Goal: Communication & Community: Answer question/provide support

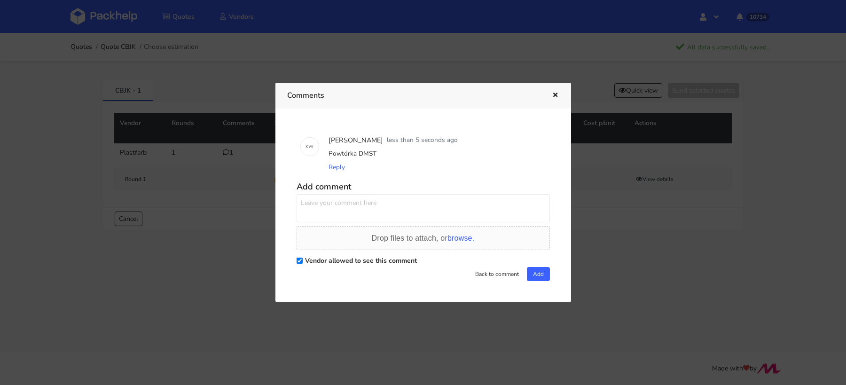
click at [87, 12] on div at bounding box center [423, 192] width 846 height 385
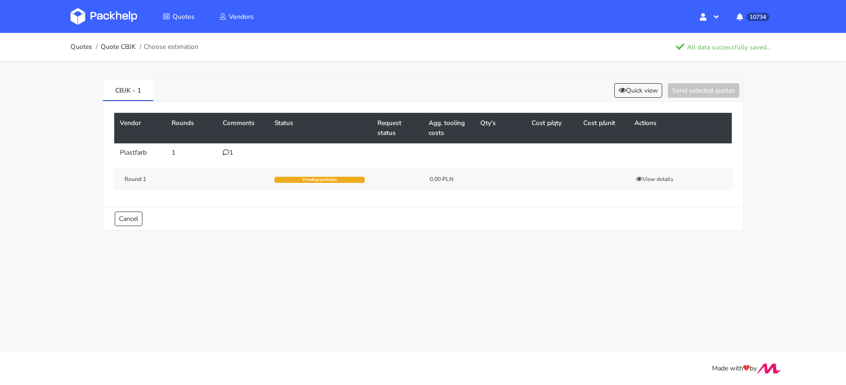
click at [93, 12] on img at bounding box center [103, 16] width 67 height 17
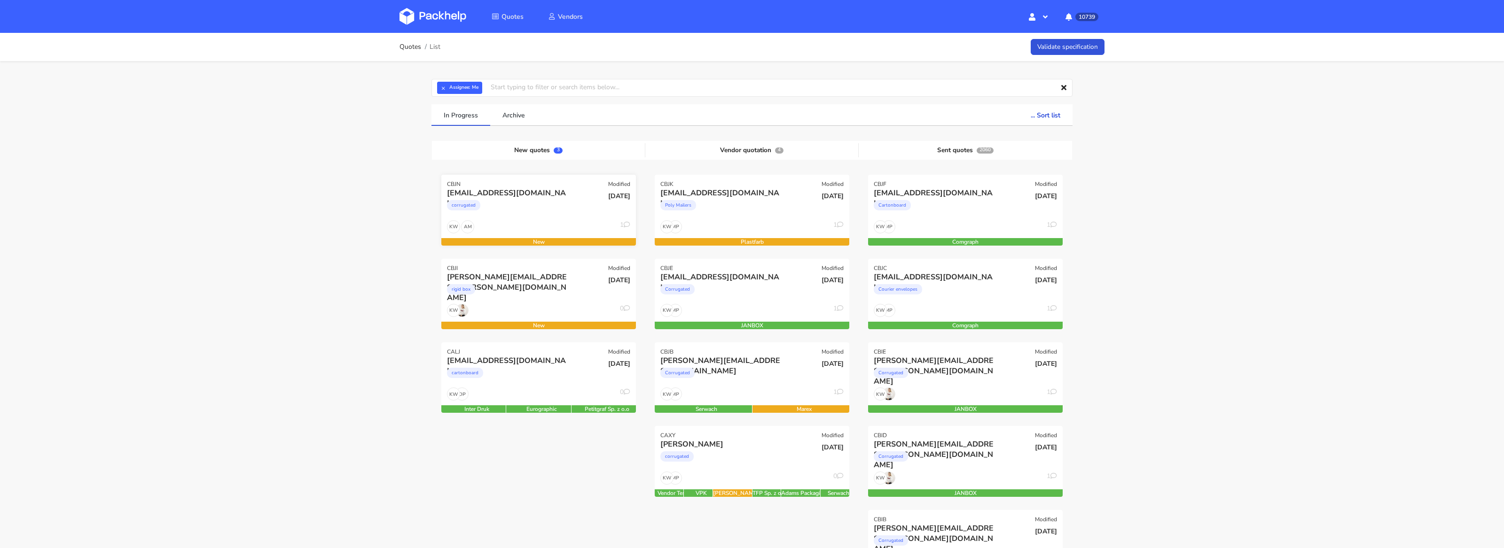
click at [529, 225] on div "AM KW 1" at bounding box center [538, 229] width 195 height 18
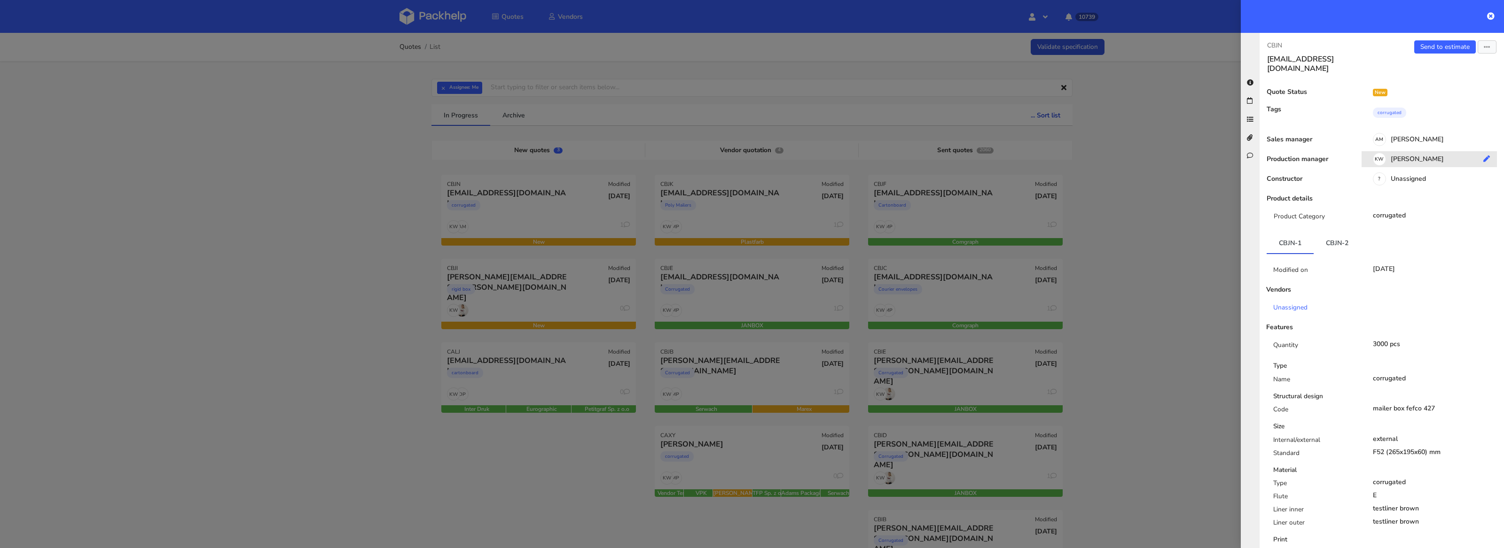
click at [1407, 156] on div "KW Klaudia Wiśniewska" at bounding box center [1432, 161] width 142 height 10
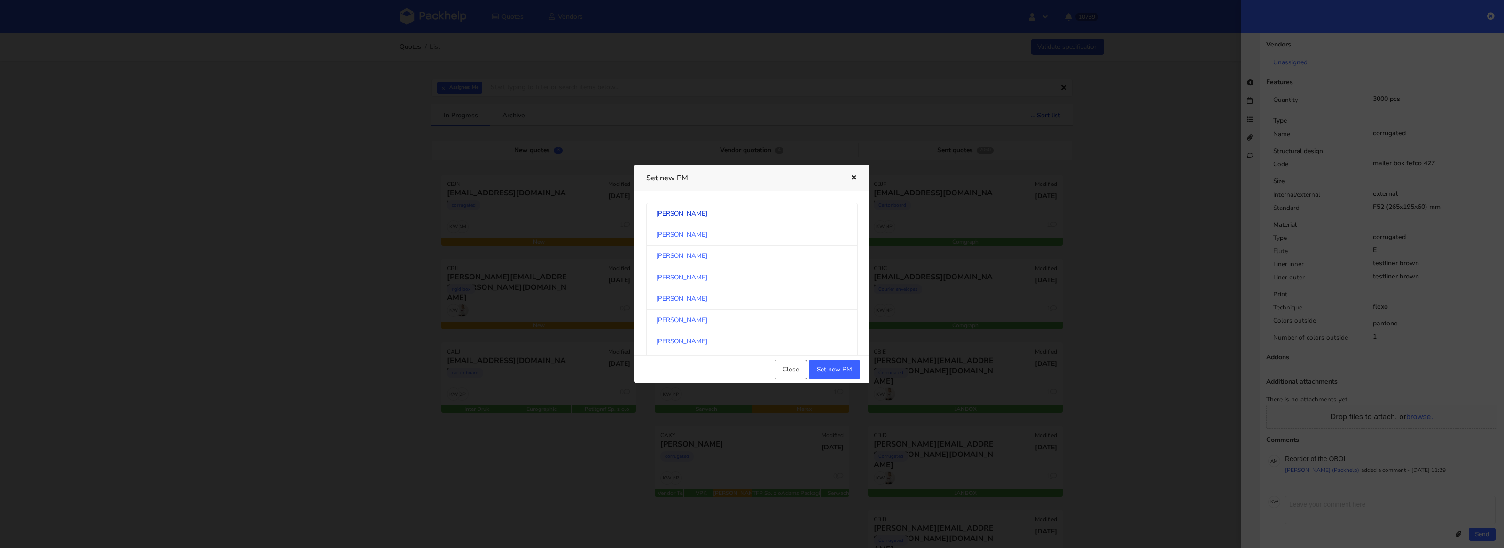
scroll to position [497, 0]
click at [759, 266] on link "Michał Palasek" at bounding box center [751, 271] width 211 height 21
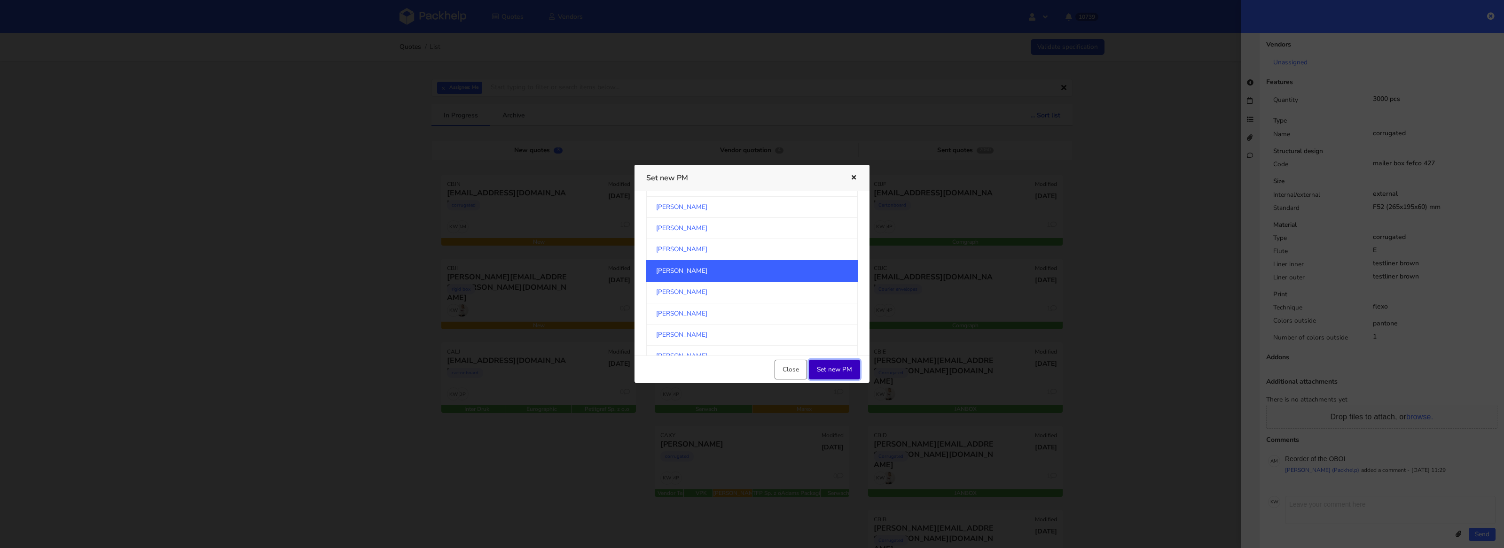
click at [836, 374] on button "Set new PM" at bounding box center [834, 370] width 51 height 20
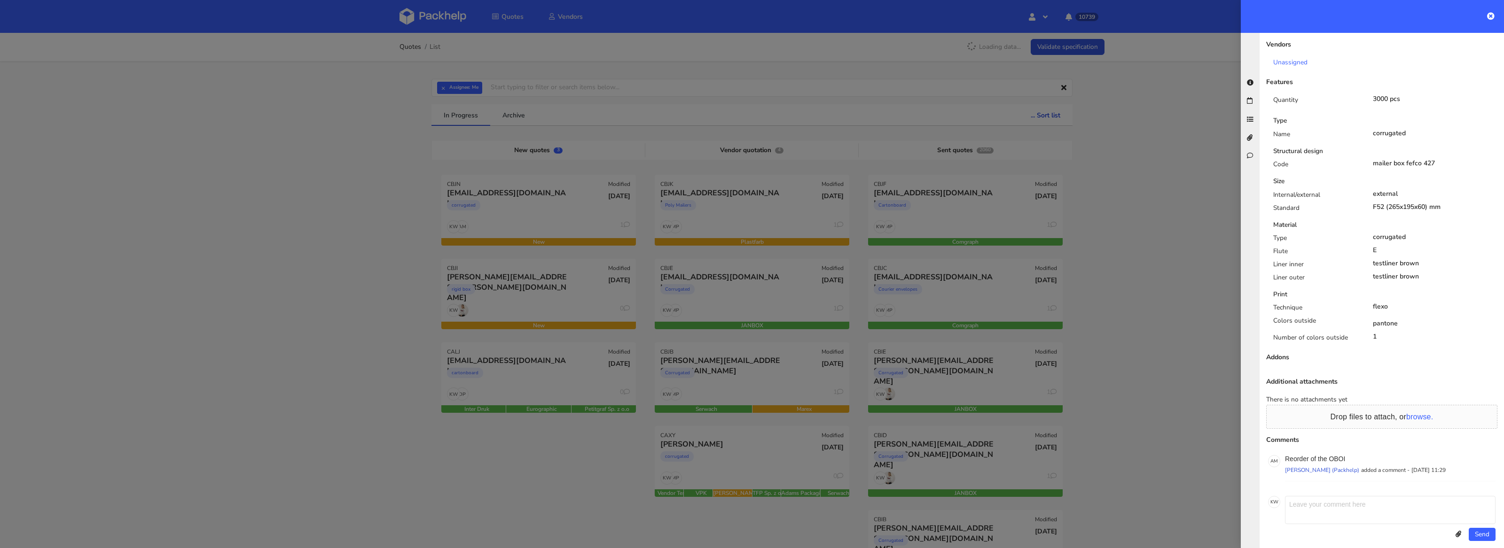
click at [342, 284] on div at bounding box center [752, 274] width 1504 height 548
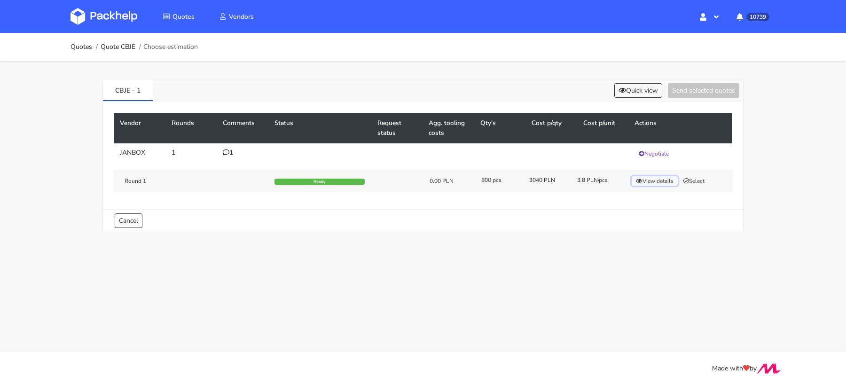
click at [652, 183] on button "View details" at bounding box center [655, 180] width 46 height 9
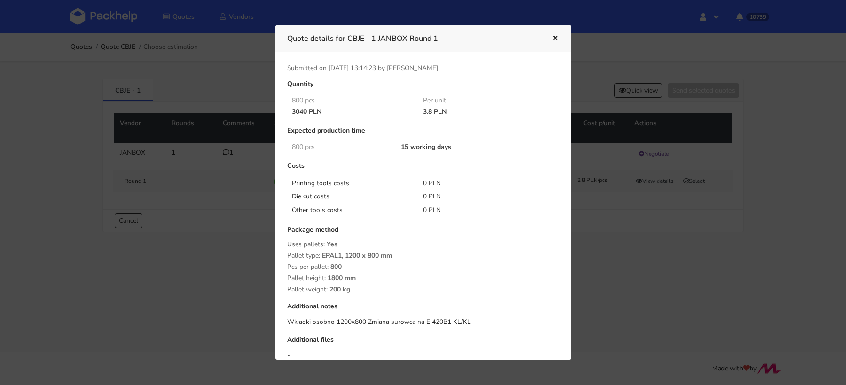
click at [618, 272] on div at bounding box center [423, 192] width 846 height 385
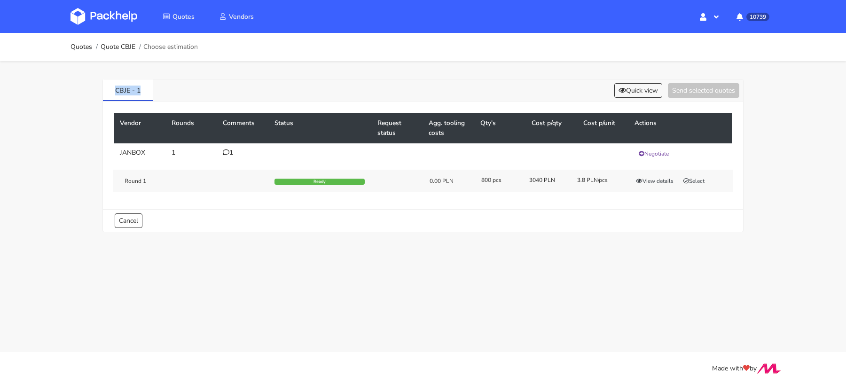
drag, startPoint x: 143, startPoint y: 93, endPoint x: 101, endPoint y: 89, distance: 42.9
click at [100, 91] on div "CBJE - 1 Quick view Send selected quotes Vendor Rounds Comments Status Request …" at bounding box center [423, 153] width 677 height 185
copy link "CBJE - 1"
click at [703, 180] on button "Select" at bounding box center [694, 180] width 30 height 9
click at [695, 89] on button "Send selected quotes ( 1 )" at bounding box center [697, 90] width 85 height 15
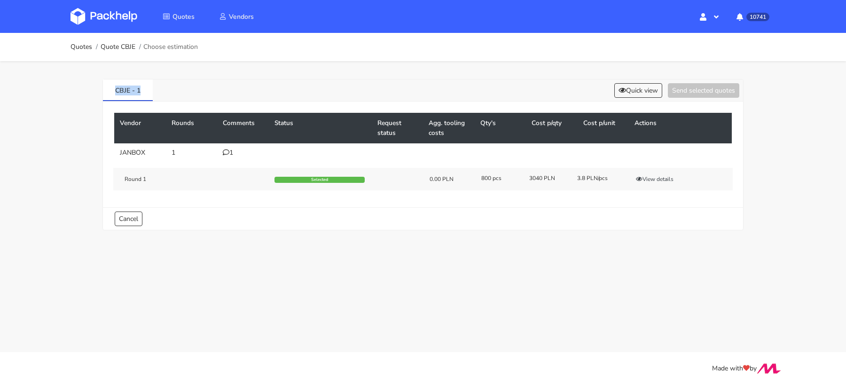
click at [0, 117] on div "Quotes Quote CBJE Choose estimation CBJE - 1 Quick view Send selected quotes Ve…" at bounding box center [423, 138] width 846 height 211
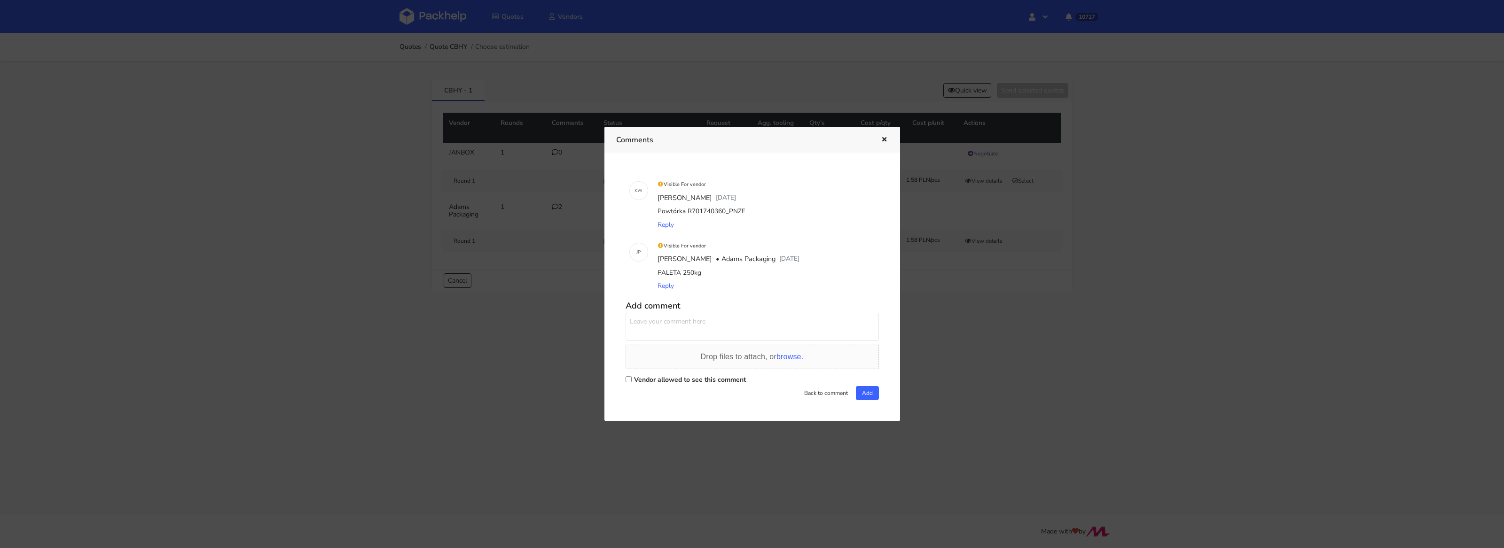
drag, startPoint x: 414, startPoint y: 13, endPoint x: 422, endPoint y: 13, distance: 8.0
click at [422, 13] on div at bounding box center [752, 274] width 1504 height 548
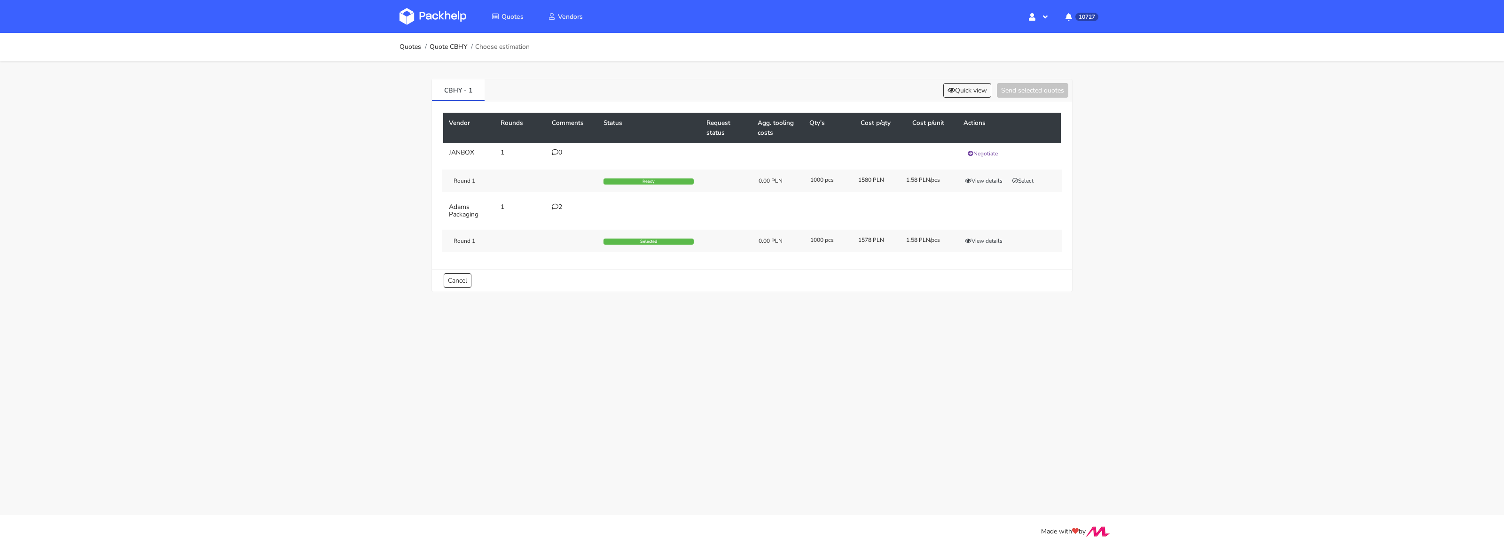
click at [422, 13] on img at bounding box center [432, 16] width 67 height 17
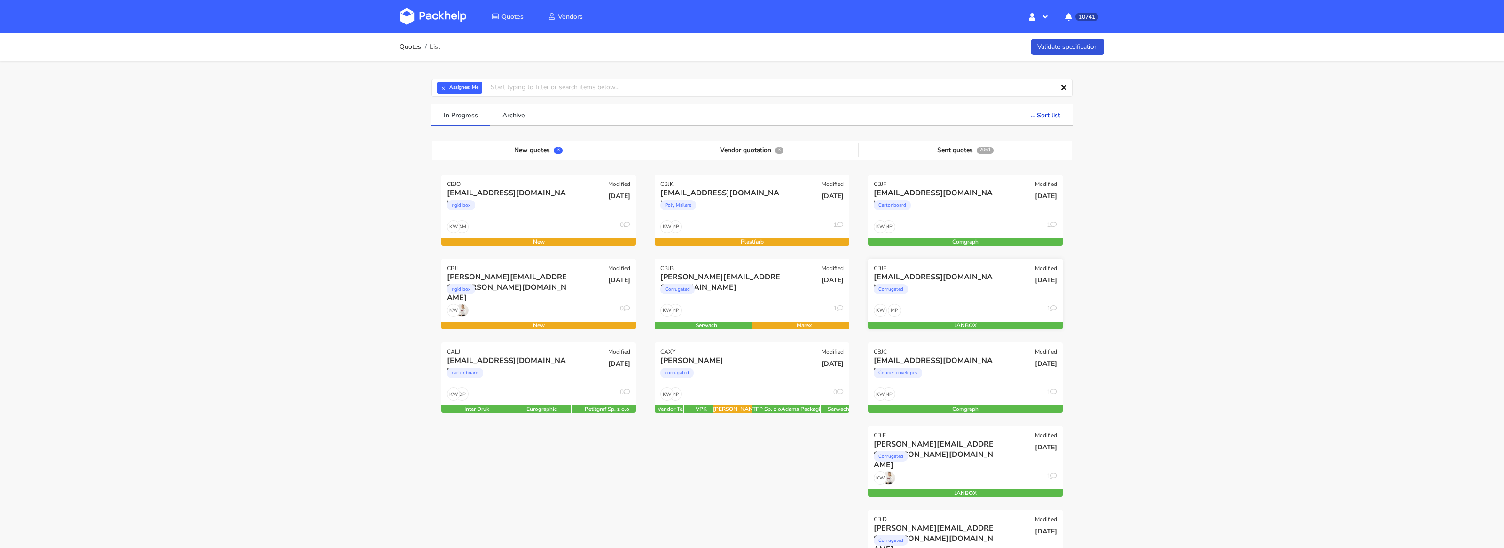
click at [964, 292] on div "Corrugated" at bounding box center [936, 291] width 125 height 19
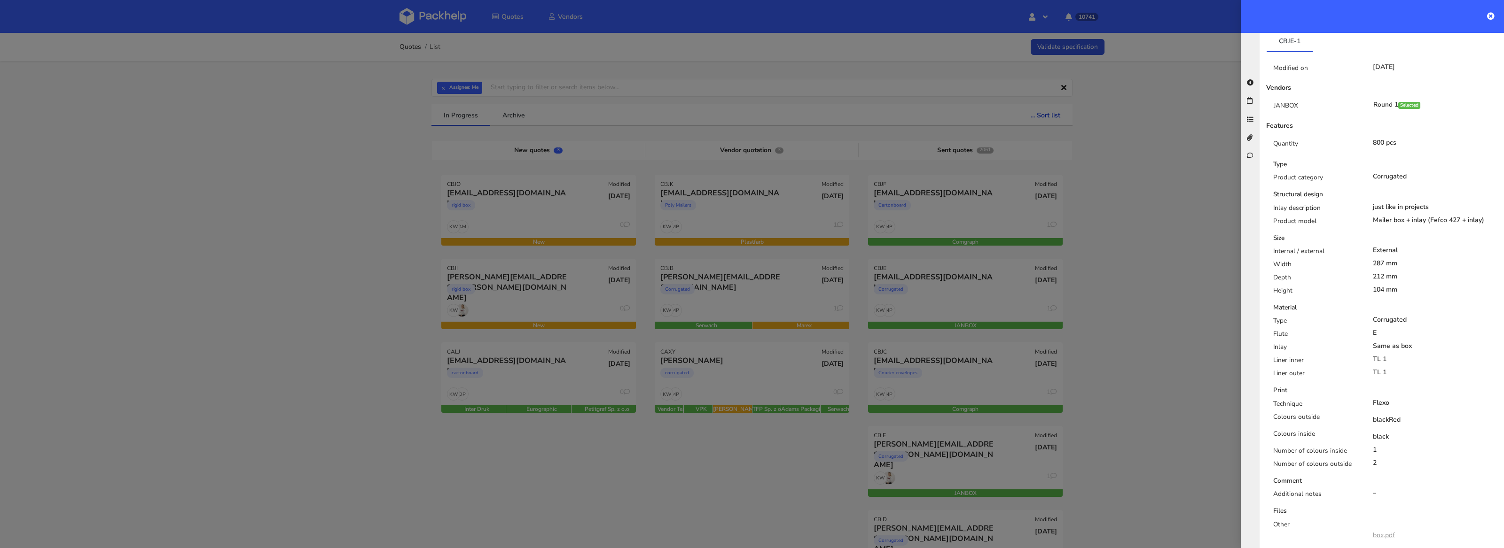
scroll to position [481, 0]
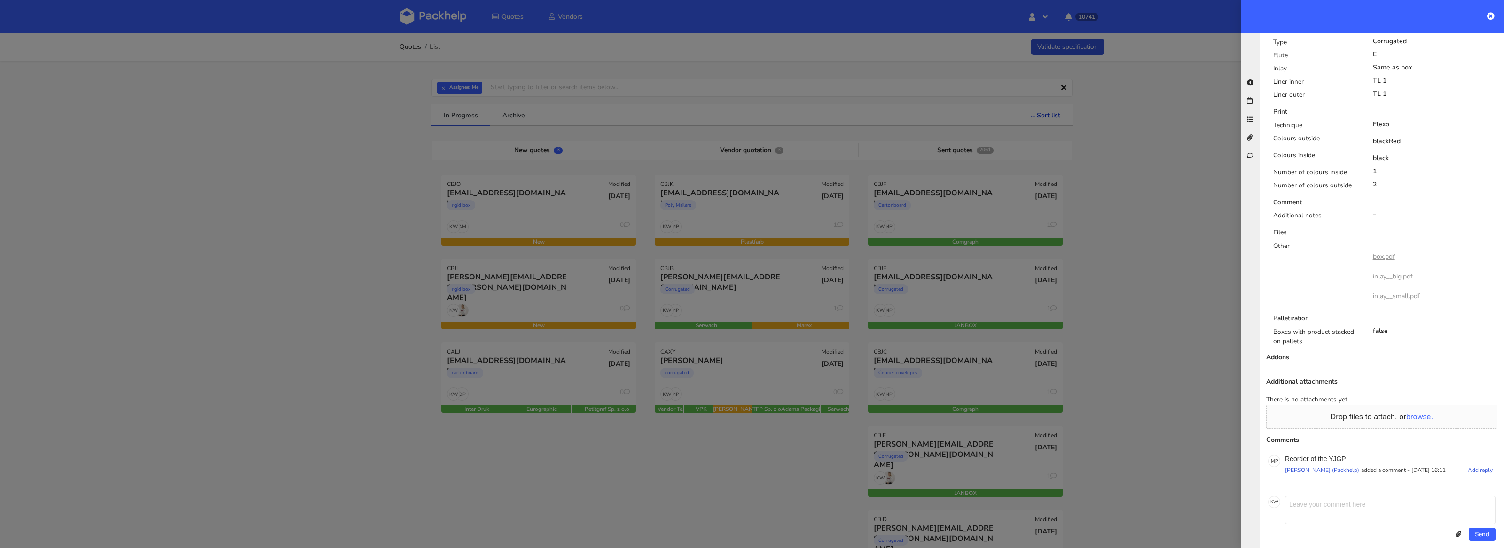
click at [1339, 455] on p "Reorder of the YJGP" at bounding box center [1390, 459] width 211 height 8
copy p "YJGP"
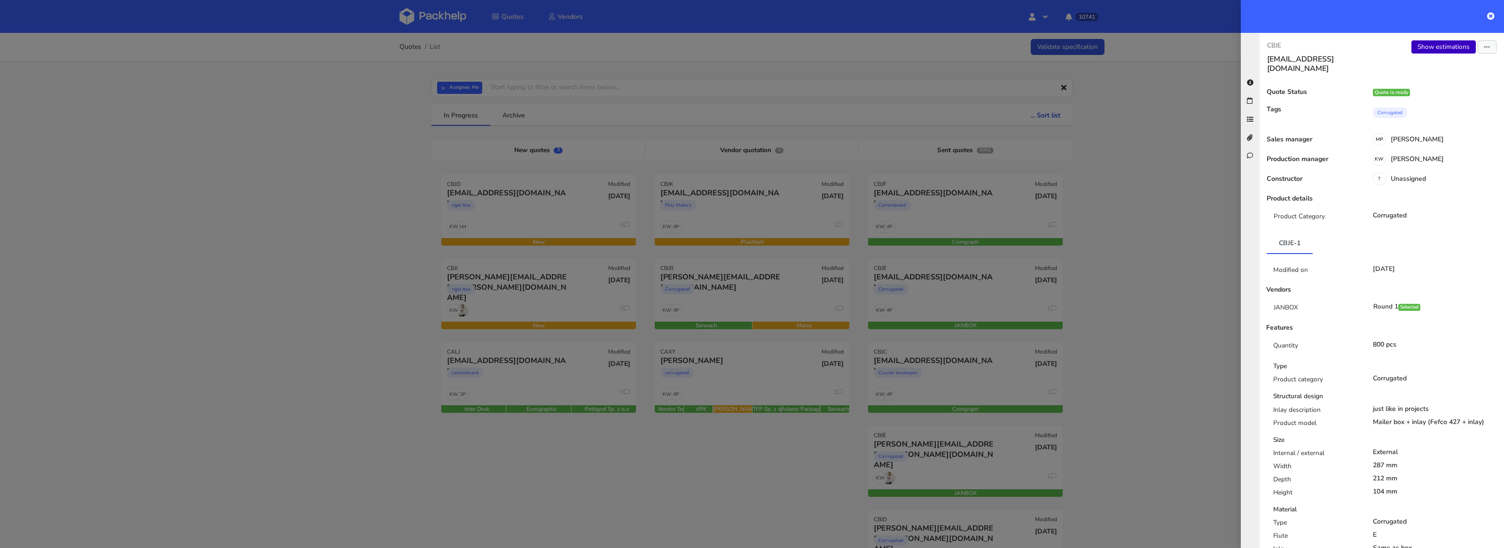
click at [1438, 46] on link "Show estimations" at bounding box center [1443, 46] width 64 height 13
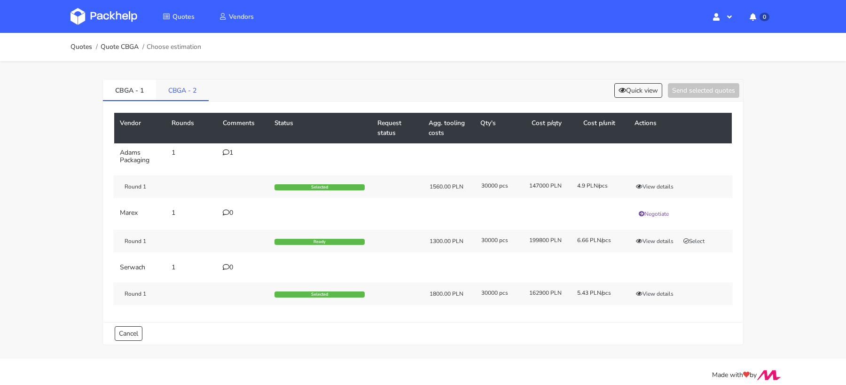
click at [170, 92] on link "CBGA - 2" at bounding box center [182, 89] width 53 height 21
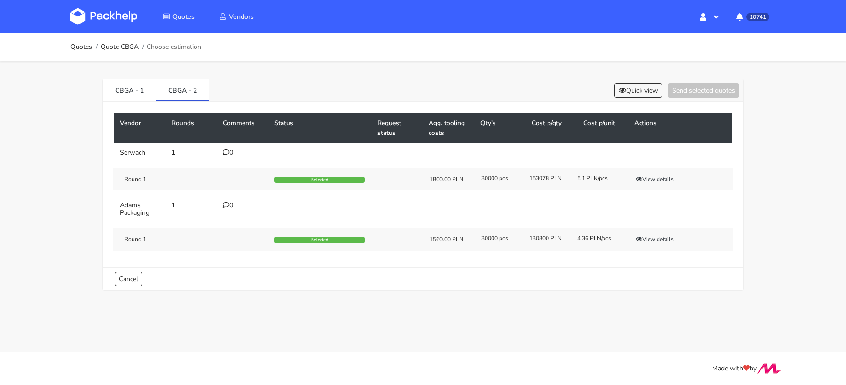
click at [227, 203] on icon at bounding box center [226, 205] width 7 height 7
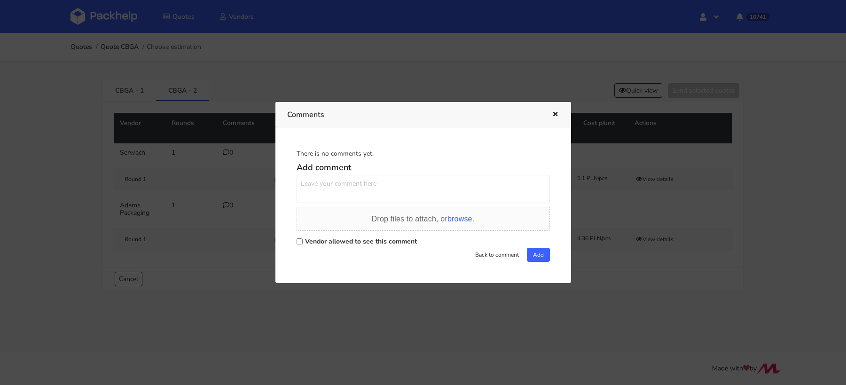
click at [674, 250] on div at bounding box center [423, 192] width 846 height 385
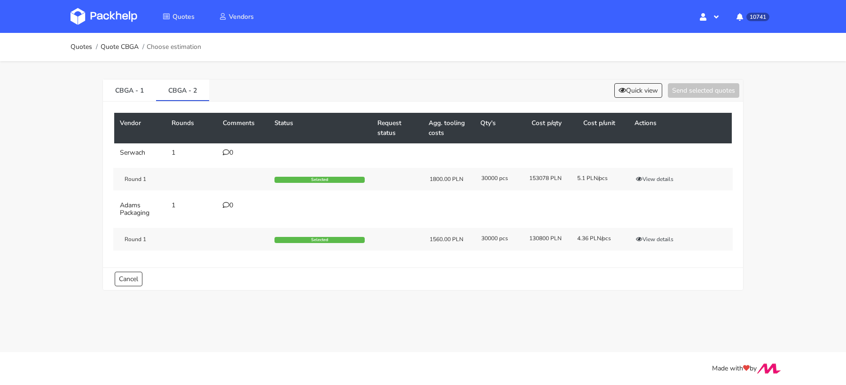
click at [660, 243] on div "Round 1 Selected 1560.00 PLN 30000 pcs 130800 PLN 4.36 PLN/pcs View details" at bounding box center [422, 239] width 619 height 23
click at [656, 237] on button "View details" at bounding box center [655, 238] width 46 height 9
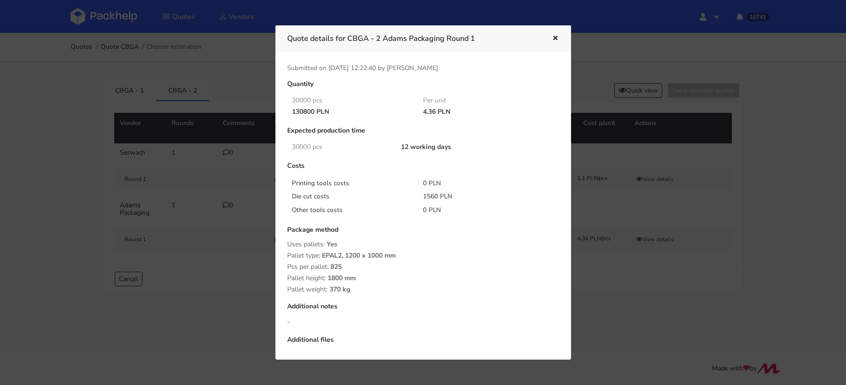
click at [221, 241] on div at bounding box center [423, 192] width 846 height 385
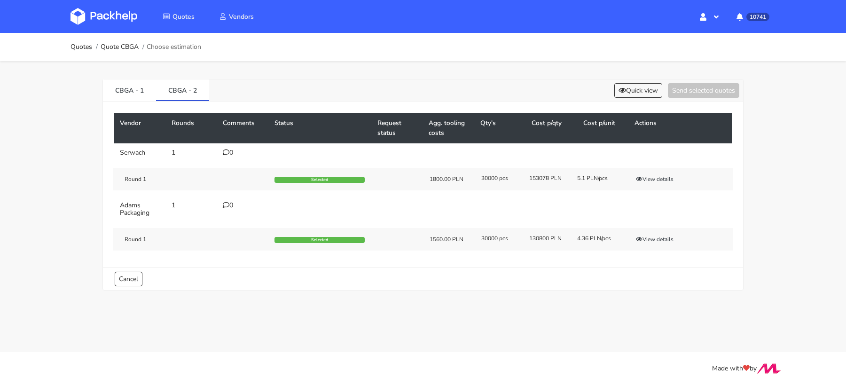
click at [228, 210] on td "0" at bounding box center [243, 209] width 52 height 26
click at [228, 200] on td "0" at bounding box center [243, 209] width 52 height 26
click at [222, 194] on td "Round 1 Selected 1800.00 PLN 30000 pcs 153078 PLN 5.1 PLN/pcs View details" at bounding box center [422, 179] width 617 height 34
click at [223, 202] on icon at bounding box center [226, 205] width 7 height 7
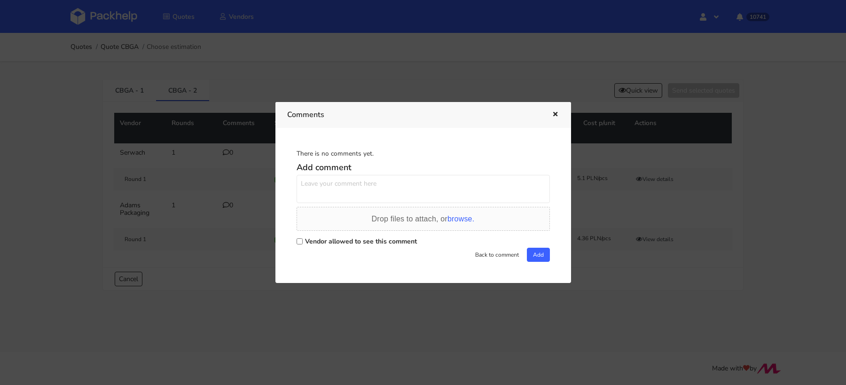
click at [299, 242] on input "Vendor allowed to see this comment" at bounding box center [300, 241] width 6 height 6
checkbox input "true"
click at [331, 187] on textarea at bounding box center [423, 189] width 253 height 28
type textarea "[PERSON_NAME], damy radę tutaj zejść do 4 pln/ szt?"
click at [624, 97] on div at bounding box center [423, 192] width 846 height 385
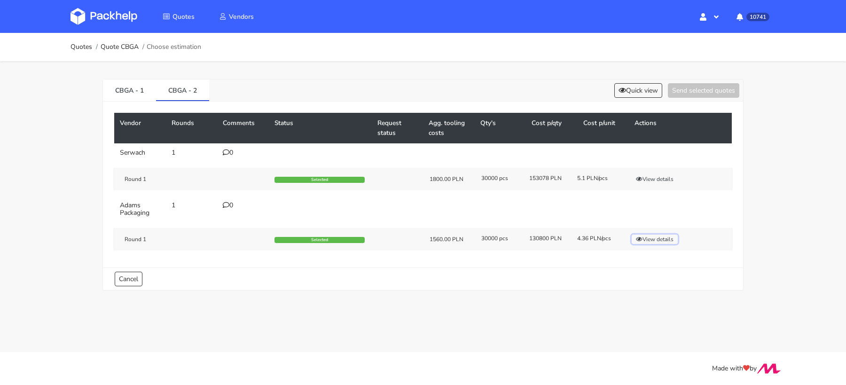
click at [649, 238] on button "View details" at bounding box center [655, 238] width 46 height 9
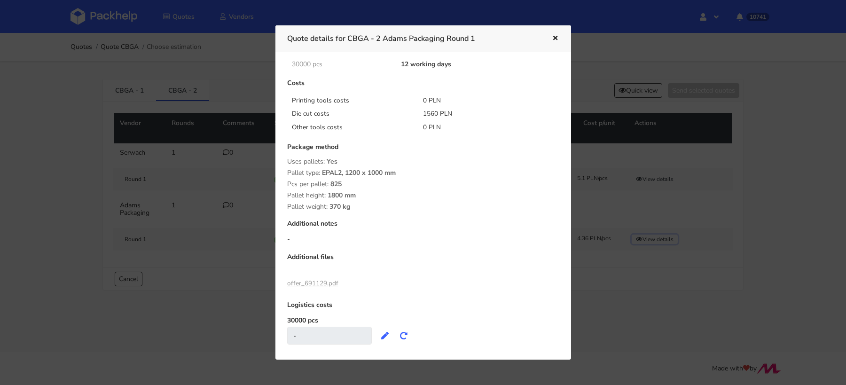
scroll to position [87, 0]
click at [318, 280] on link "offer_691129.pdf" at bounding box center [312, 278] width 51 height 9
click at [183, 224] on div at bounding box center [423, 192] width 846 height 385
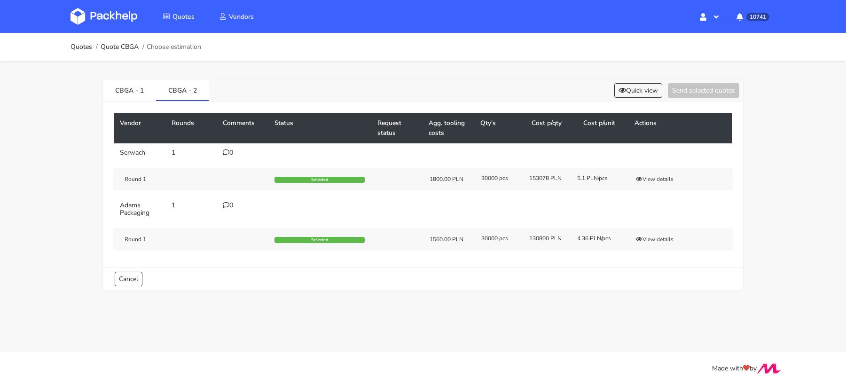
click at [224, 208] on td "0" at bounding box center [243, 209] width 52 height 26
click at [230, 205] on div "0" at bounding box center [243, 206] width 40 height 8
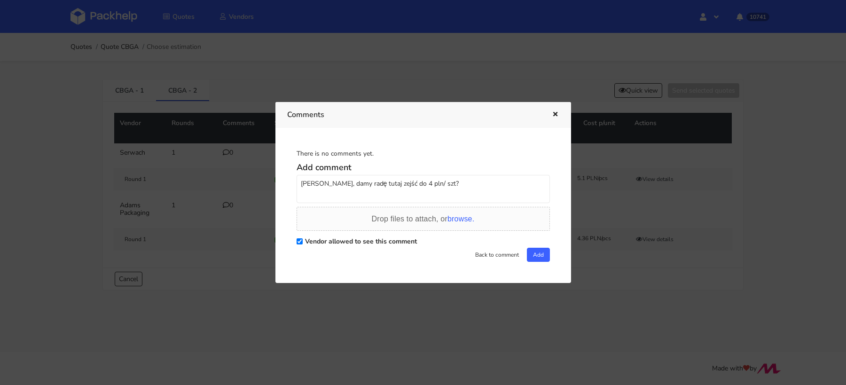
click at [476, 182] on textarea "[PERSON_NAME], damy radę tutaj zejść do 4 pln/ szt?" at bounding box center [423, 189] width 253 height 28
click at [531, 255] on button "Add" at bounding box center [538, 255] width 23 height 14
